Goal: Check status: Check status

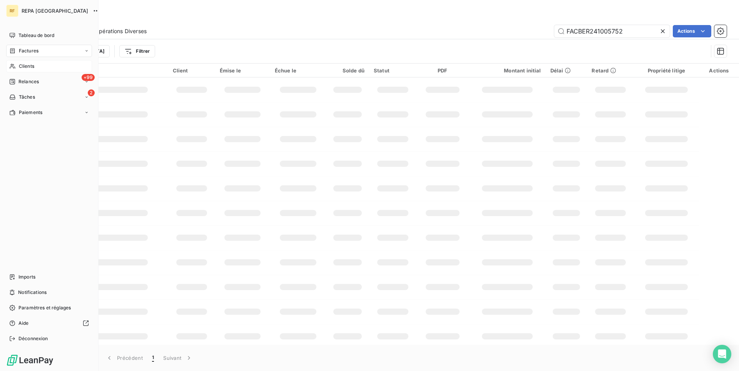
click at [37, 65] on div "Clients" at bounding box center [49, 66] width 86 height 12
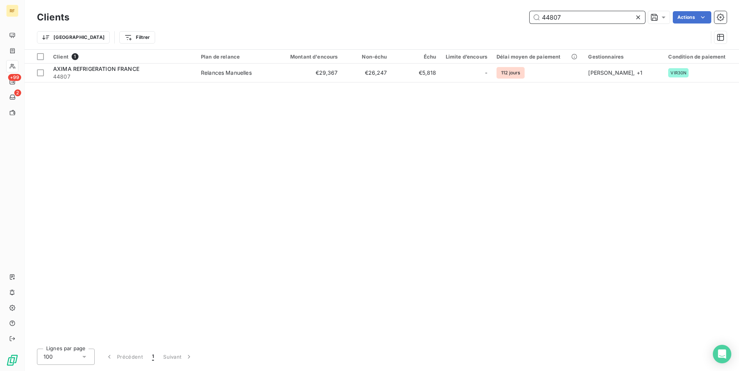
click at [590, 19] on input "44807" at bounding box center [587, 17] width 115 height 12
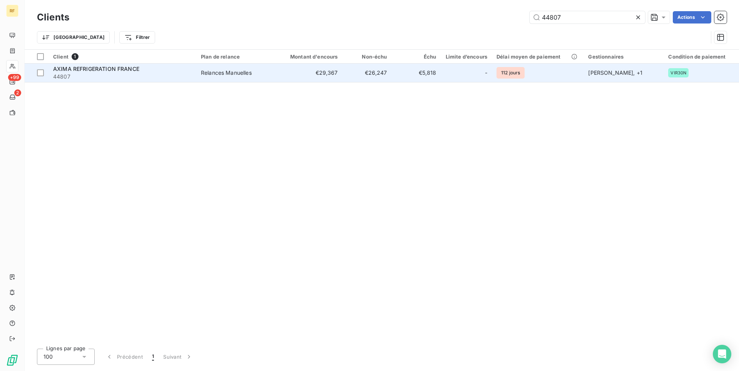
click at [182, 77] on span "44807" at bounding box center [122, 77] width 139 height 8
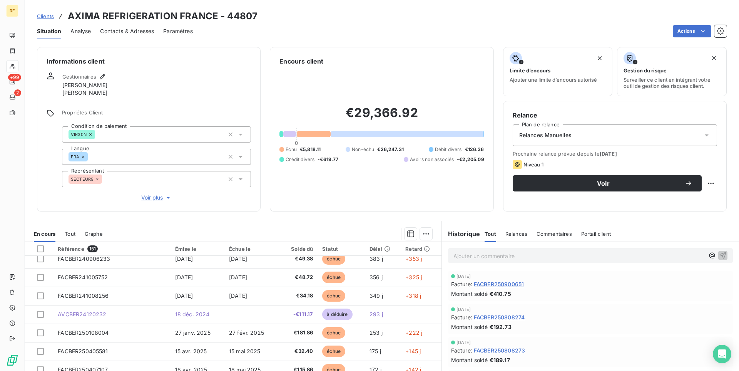
scroll to position [118, 0]
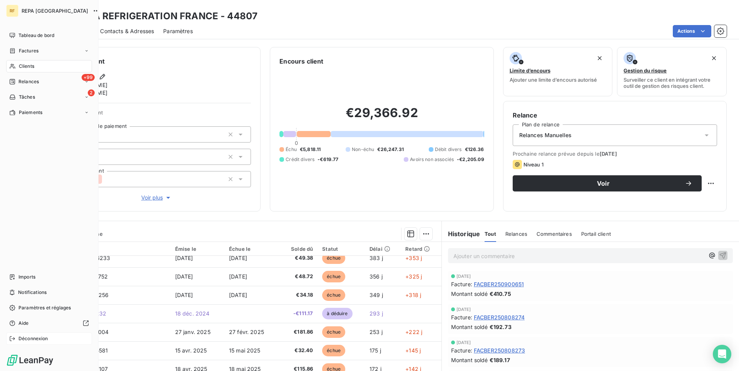
click at [38, 335] on span "Déconnexion" at bounding box center [33, 338] width 30 height 7
